Goal: Find contact information: Find contact information

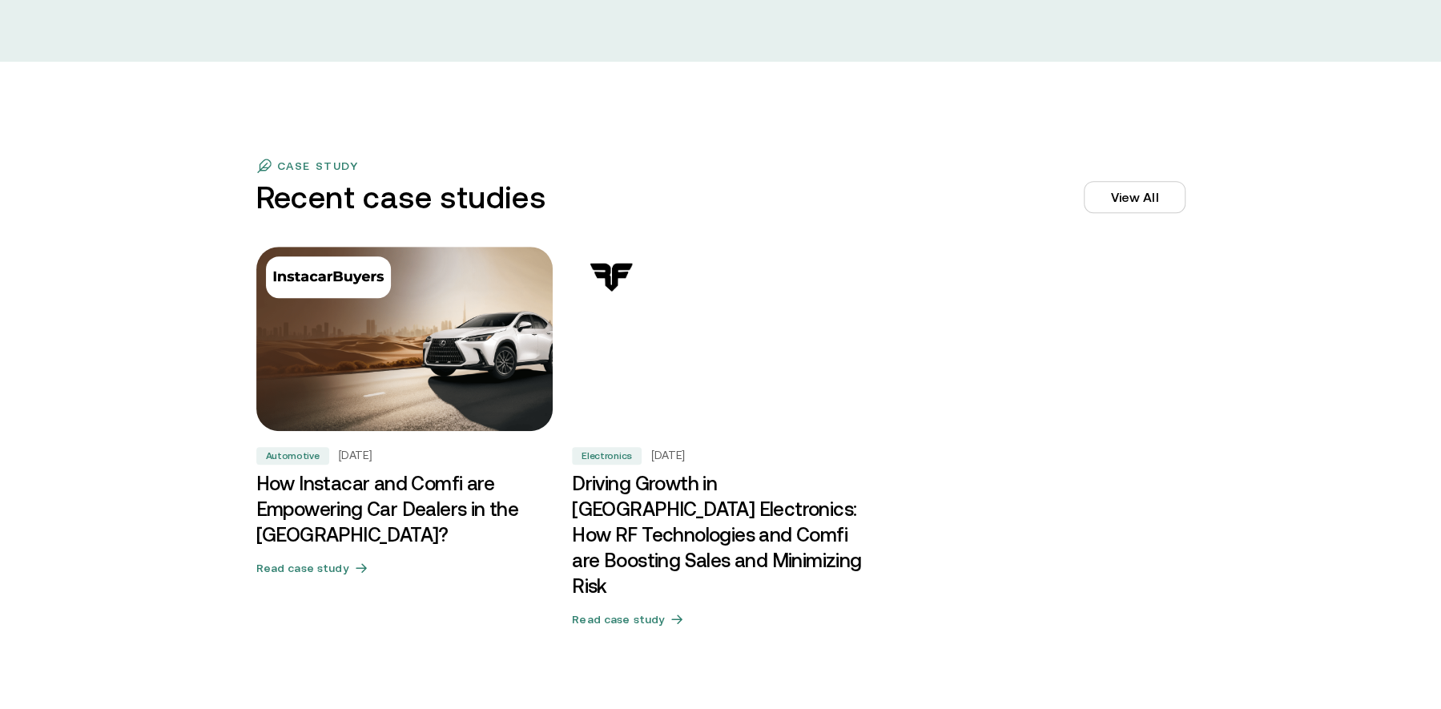
scroll to position [4832, 0]
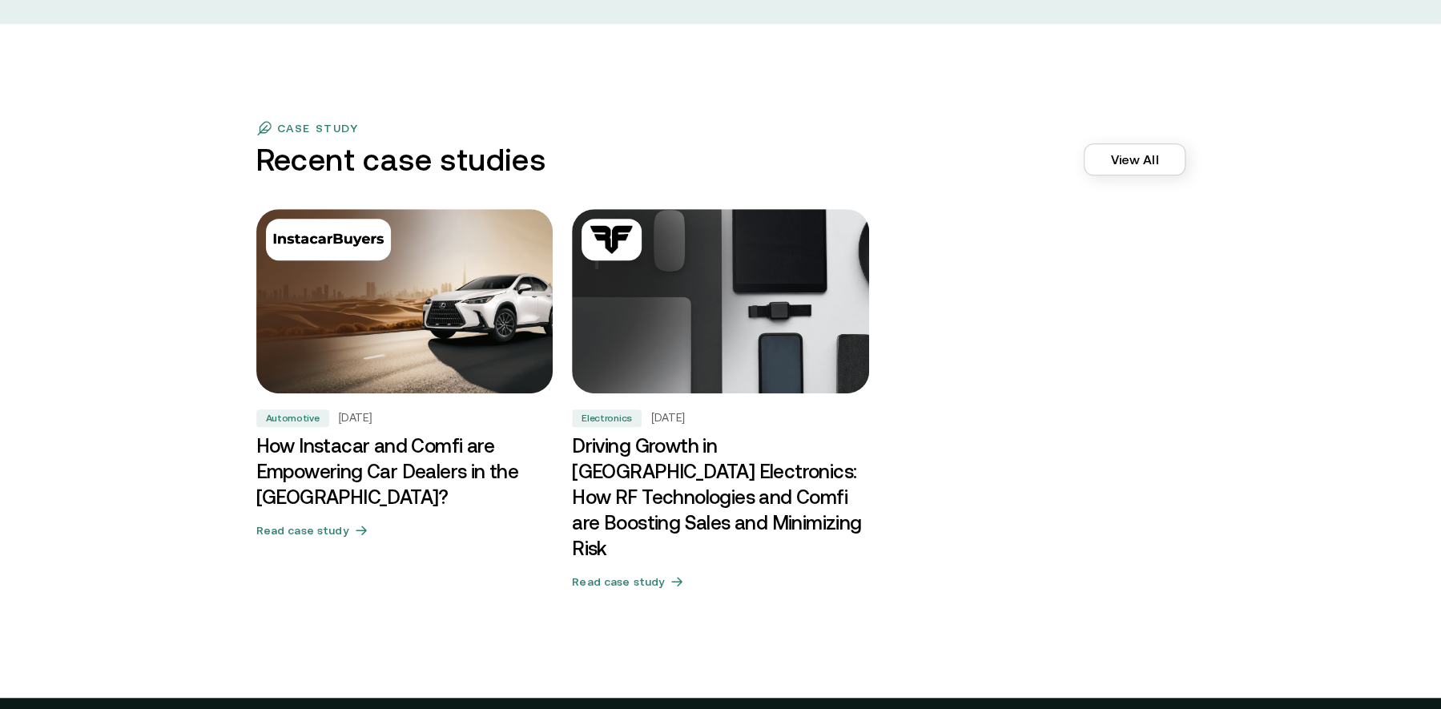
click at [1131, 153] on link "View All" at bounding box center [1134, 159] width 101 height 32
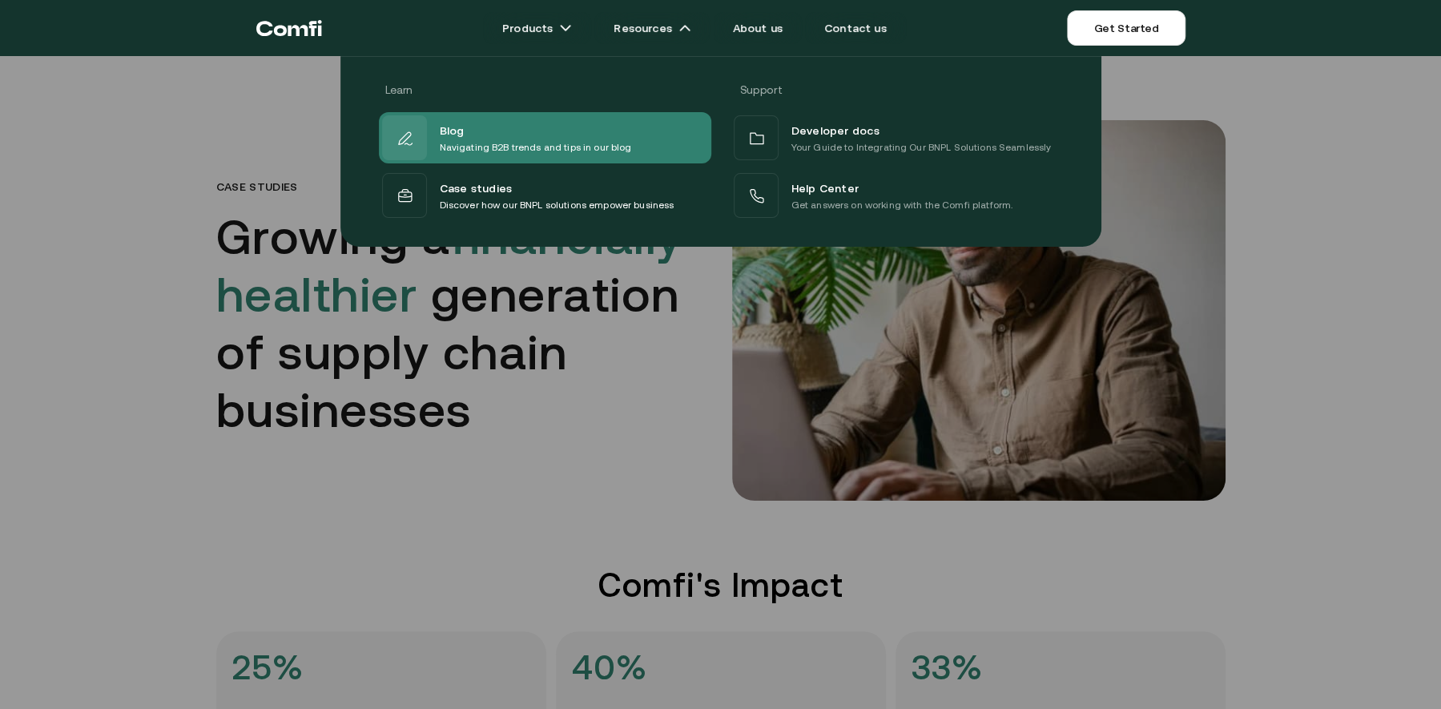
click at [489, 129] on div "Blog" at bounding box center [536, 129] width 192 height 19
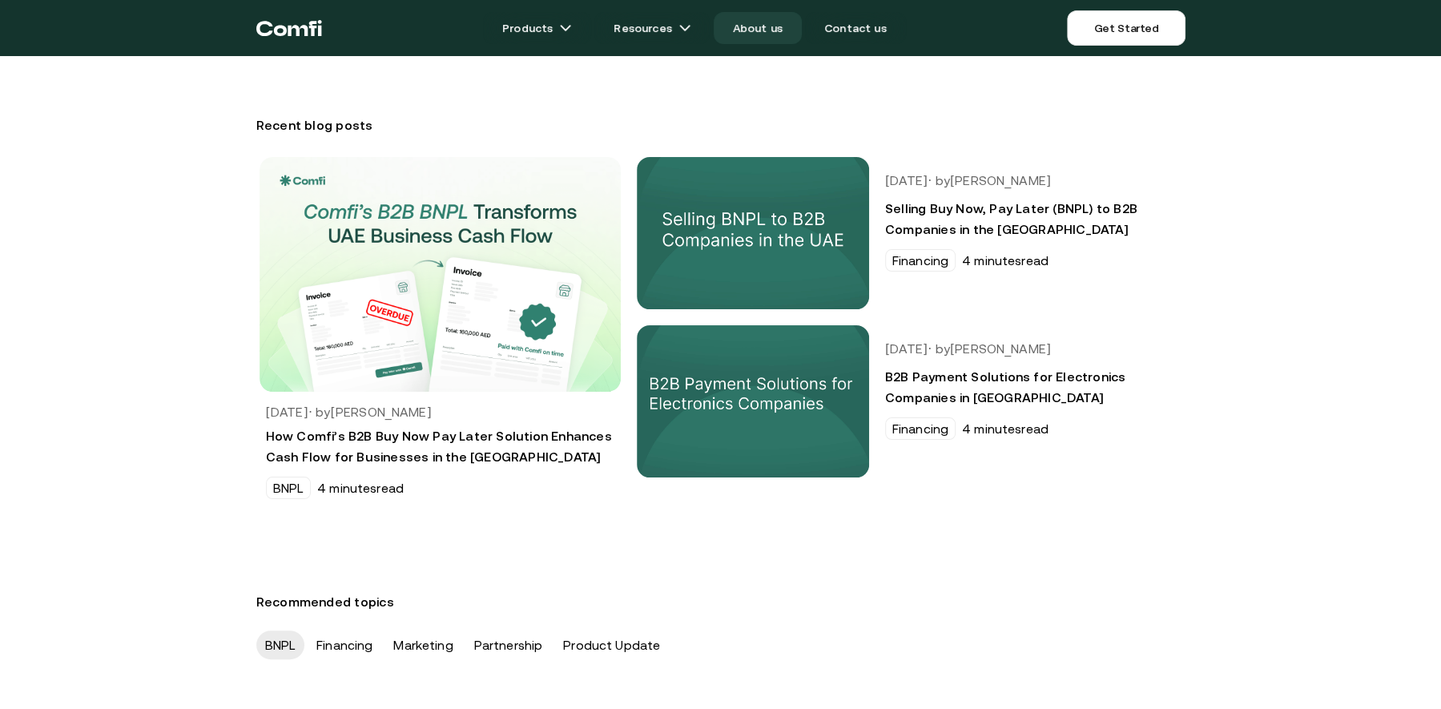
click at [766, 31] on link "About us" at bounding box center [758, 28] width 88 height 32
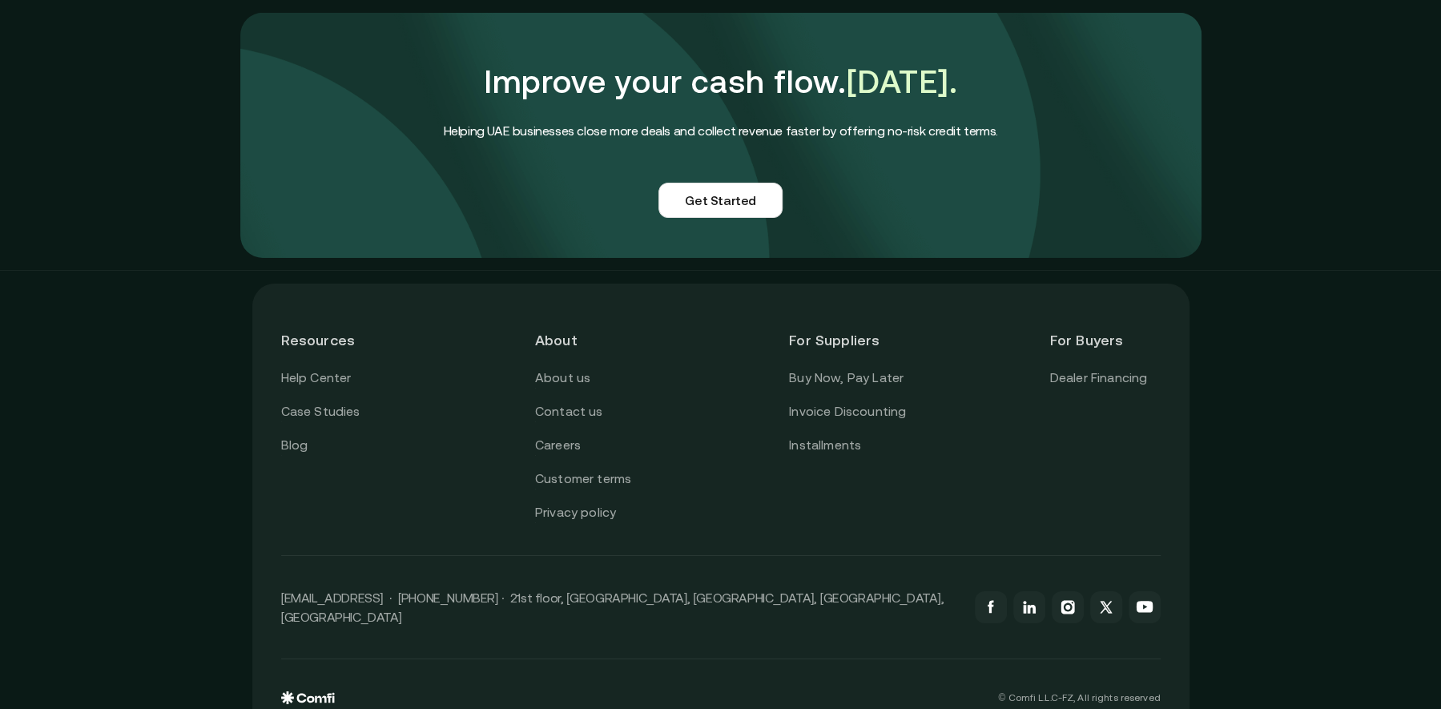
scroll to position [3918, 0]
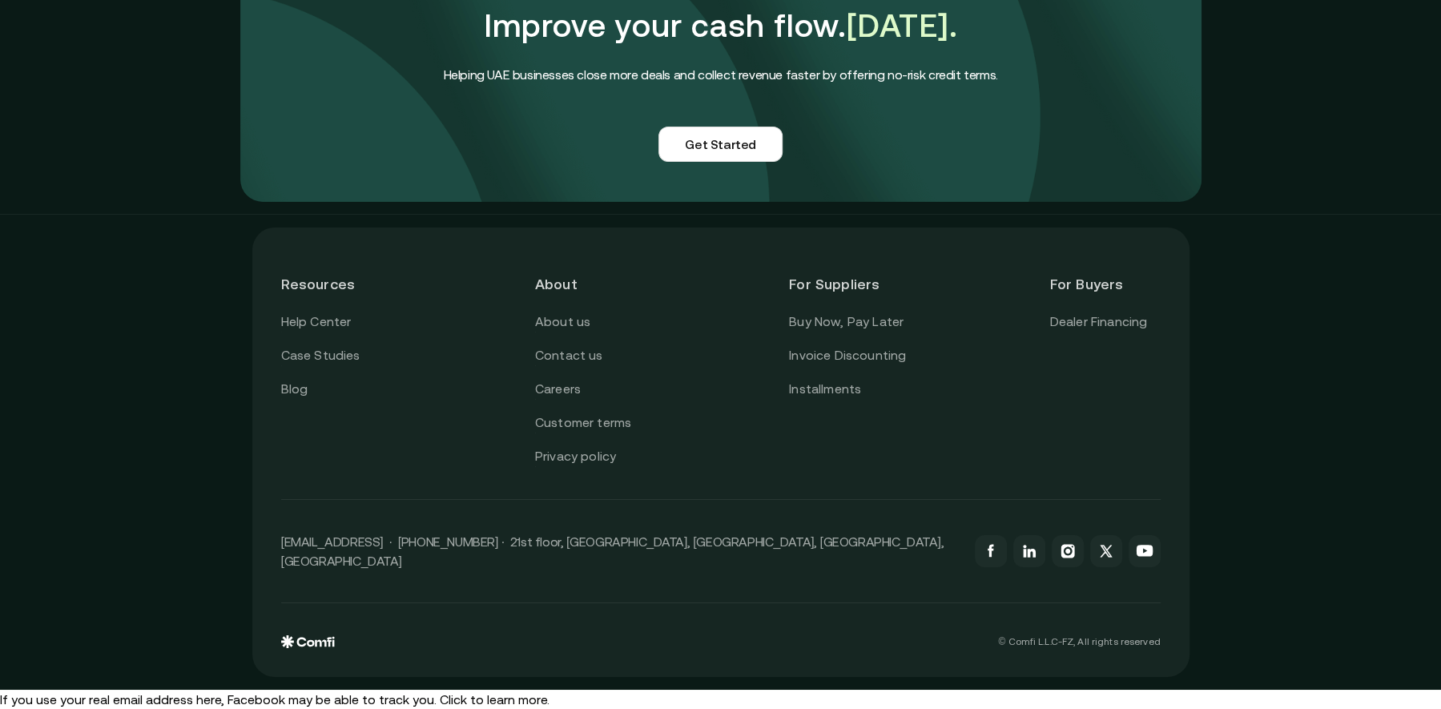
click at [1297, 379] on div "Resources Help Center Case Studies Blog About About us Contact us Careers Custo…" at bounding box center [720, 452] width 1441 height 475
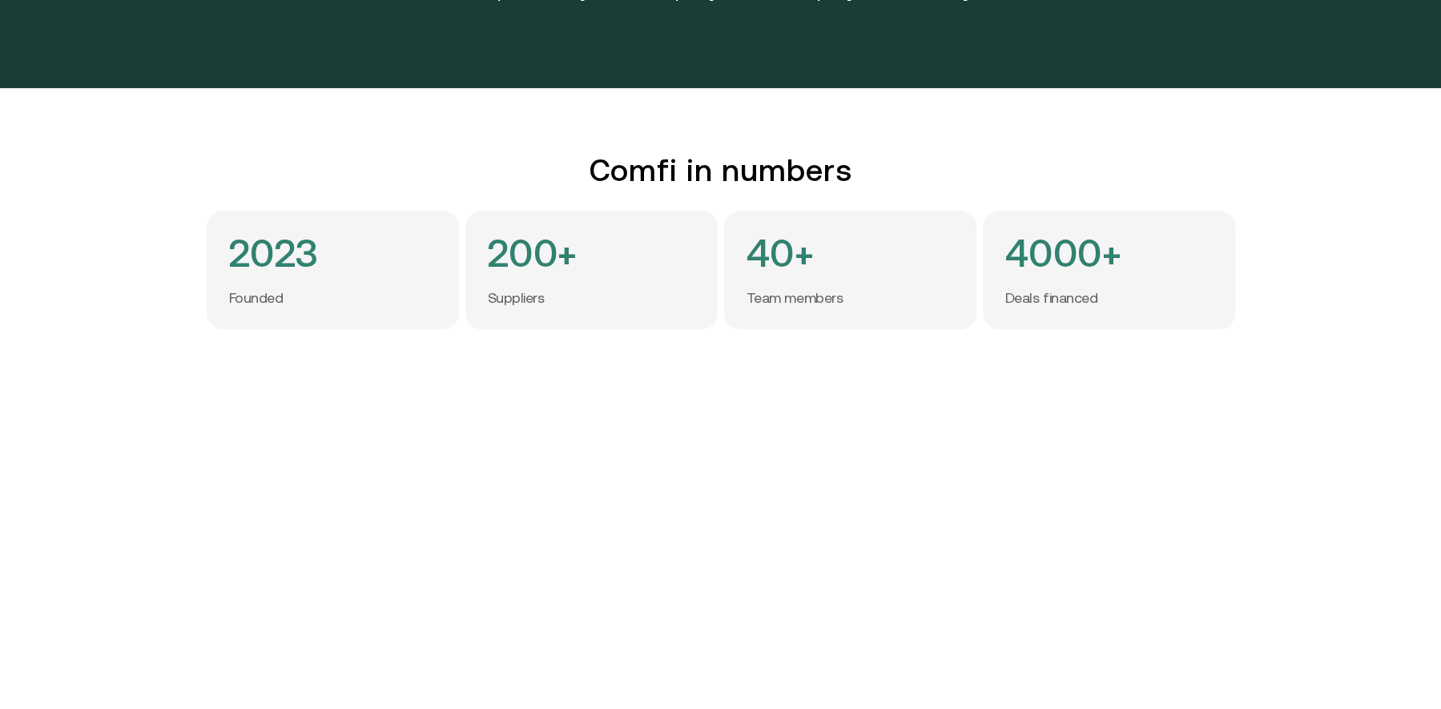
scroll to position [0, 0]
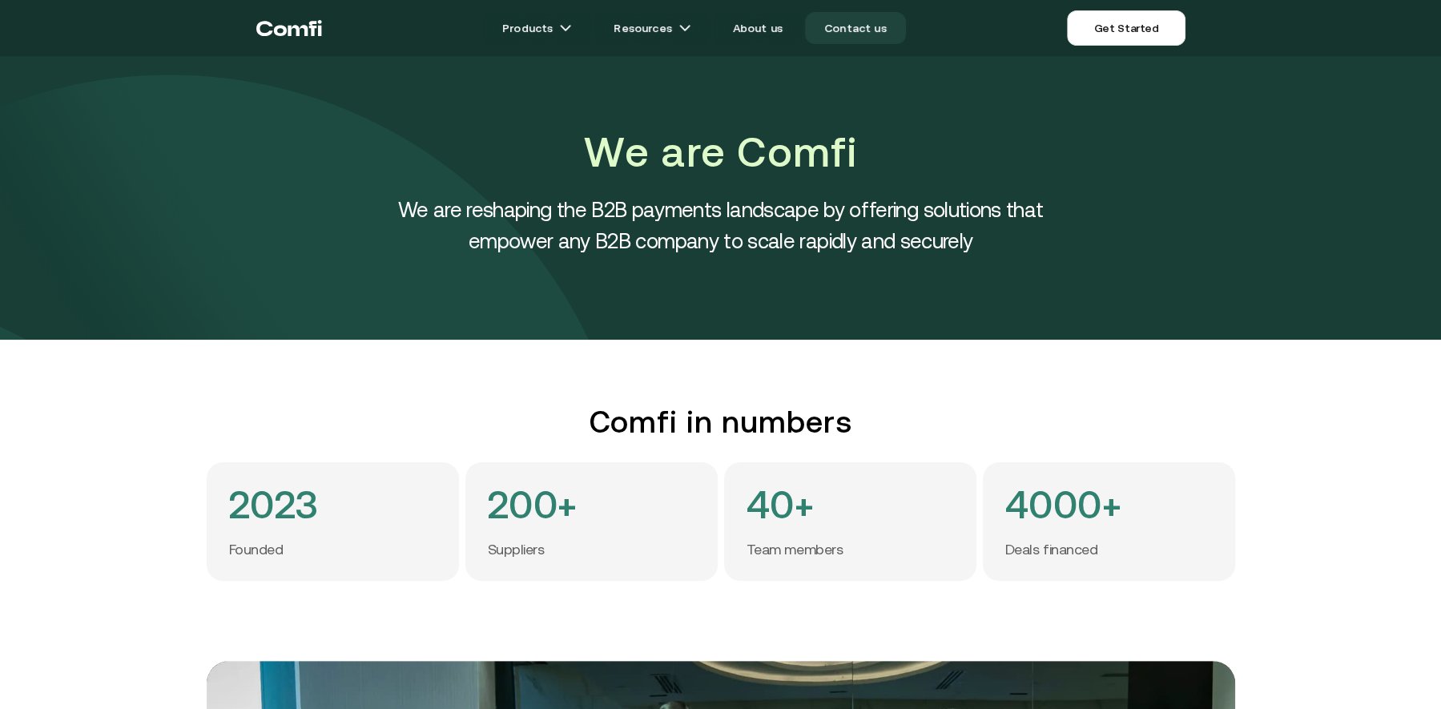
click at [836, 23] on link "Contact us" at bounding box center [855, 28] width 101 height 32
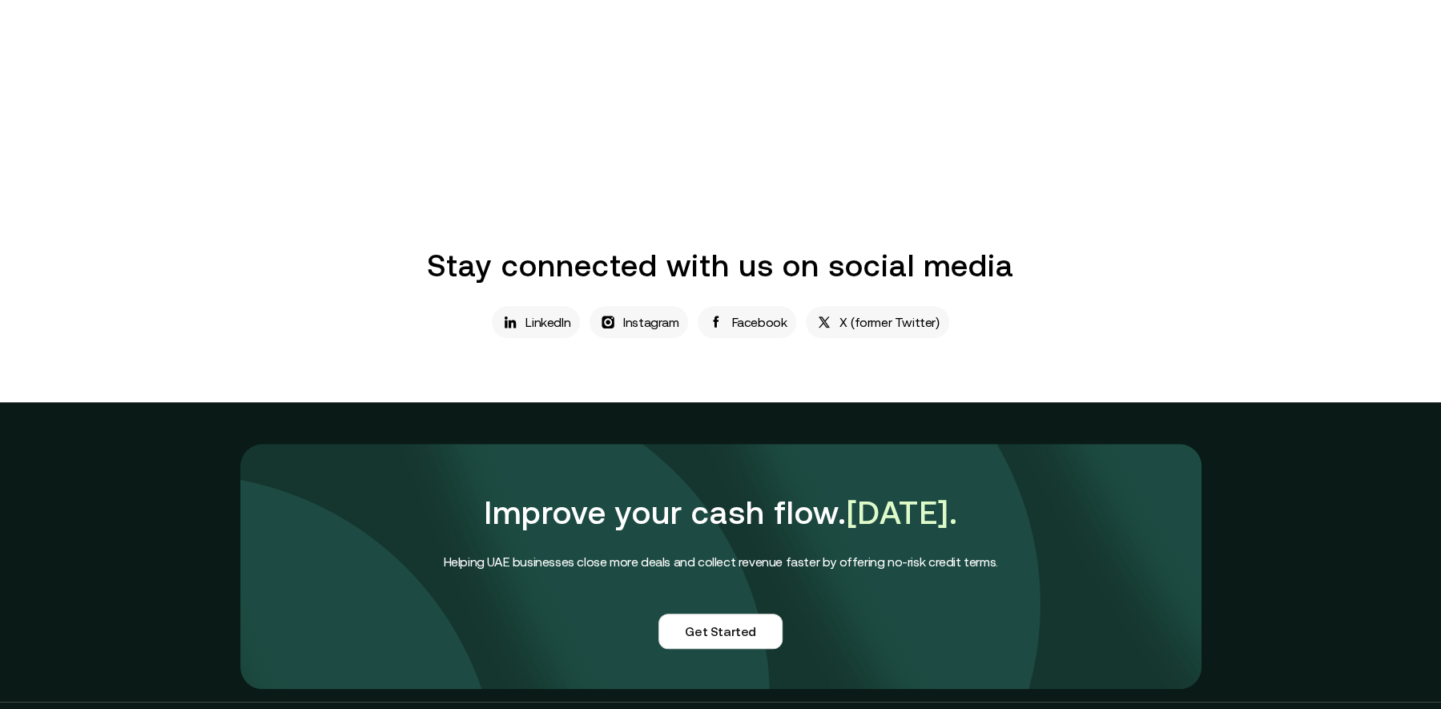
scroll to position [833, 0]
